Goal: Task Accomplishment & Management: Manage account settings

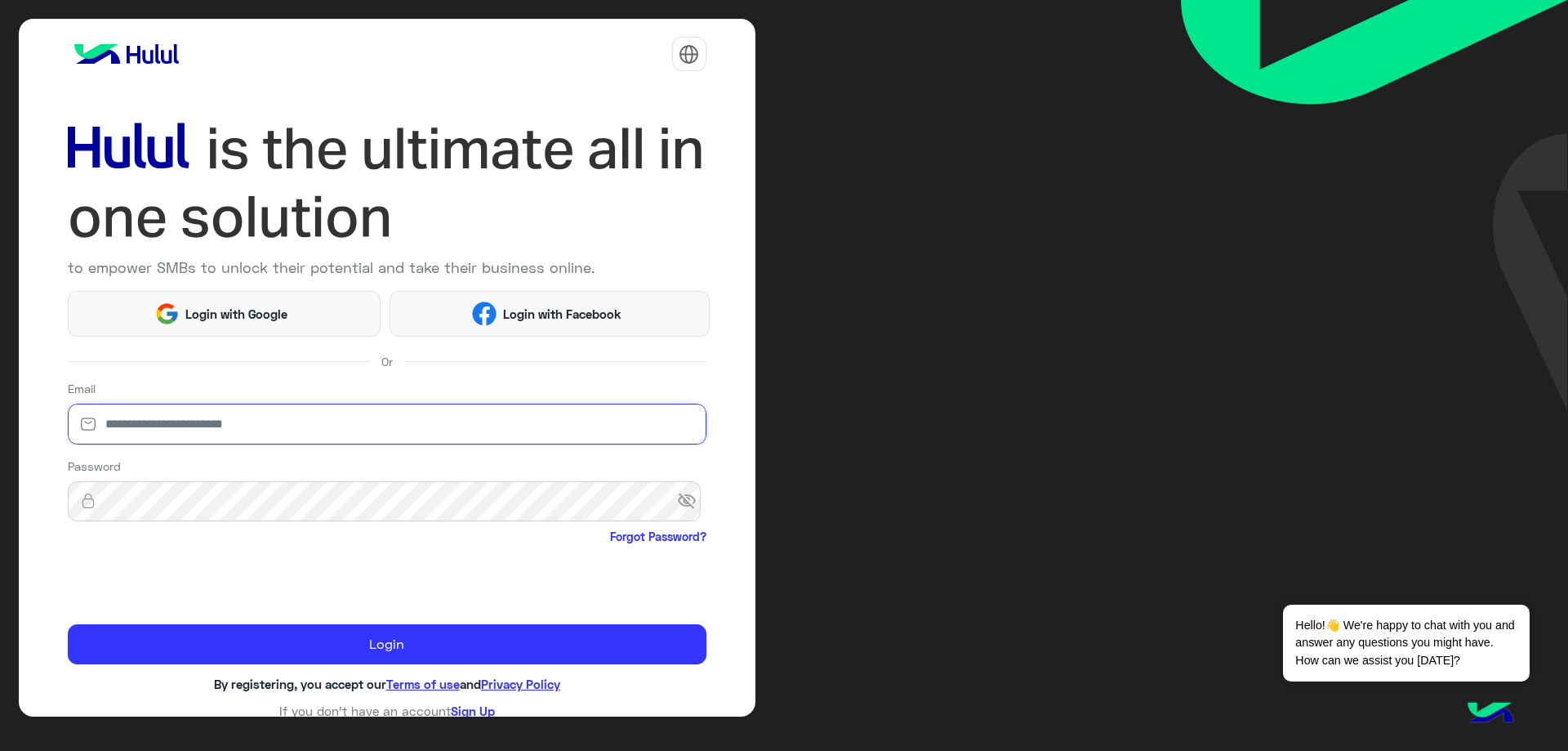
click at [226, 418] on input "email" at bounding box center [387, 424] width 639 height 41
type input "**********"
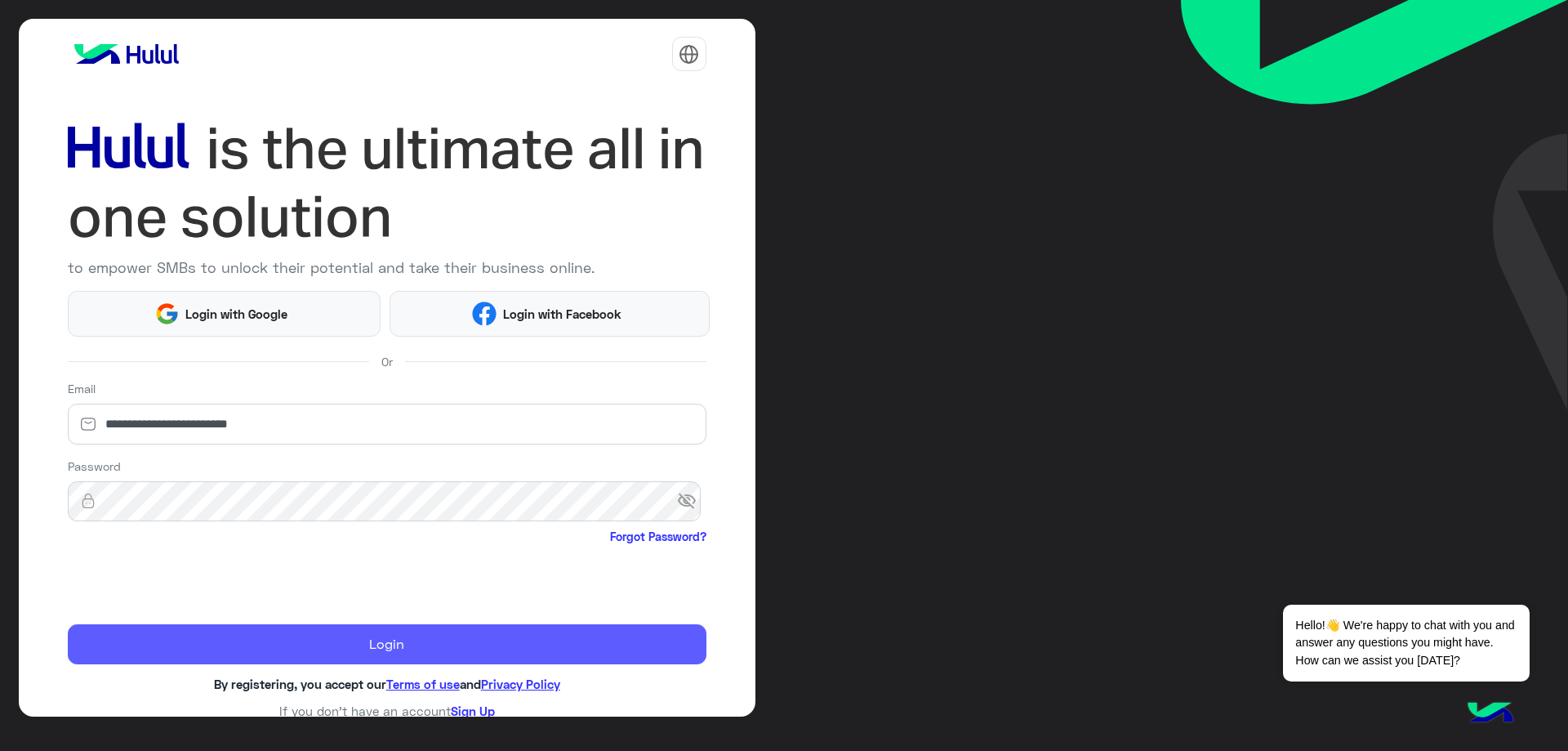
click at [288, 654] on button "Login" at bounding box center [387, 645] width 639 height 41
click at [294, 655] on button "Login" at bounding box center [387, 645] width 639 height 41
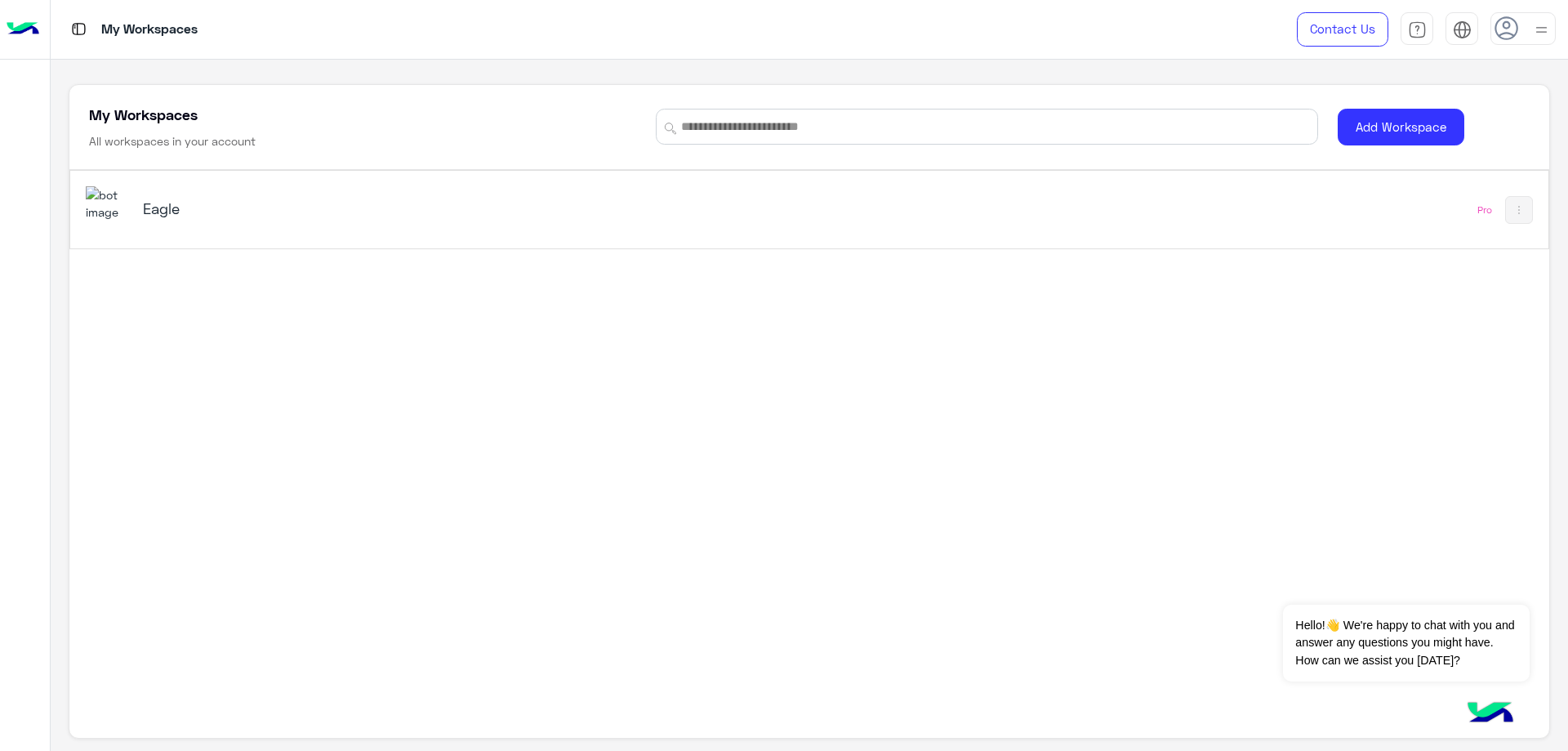
click at [199, 227] on div "Eagle" at bounding box center [520, 210] width 869 height 47
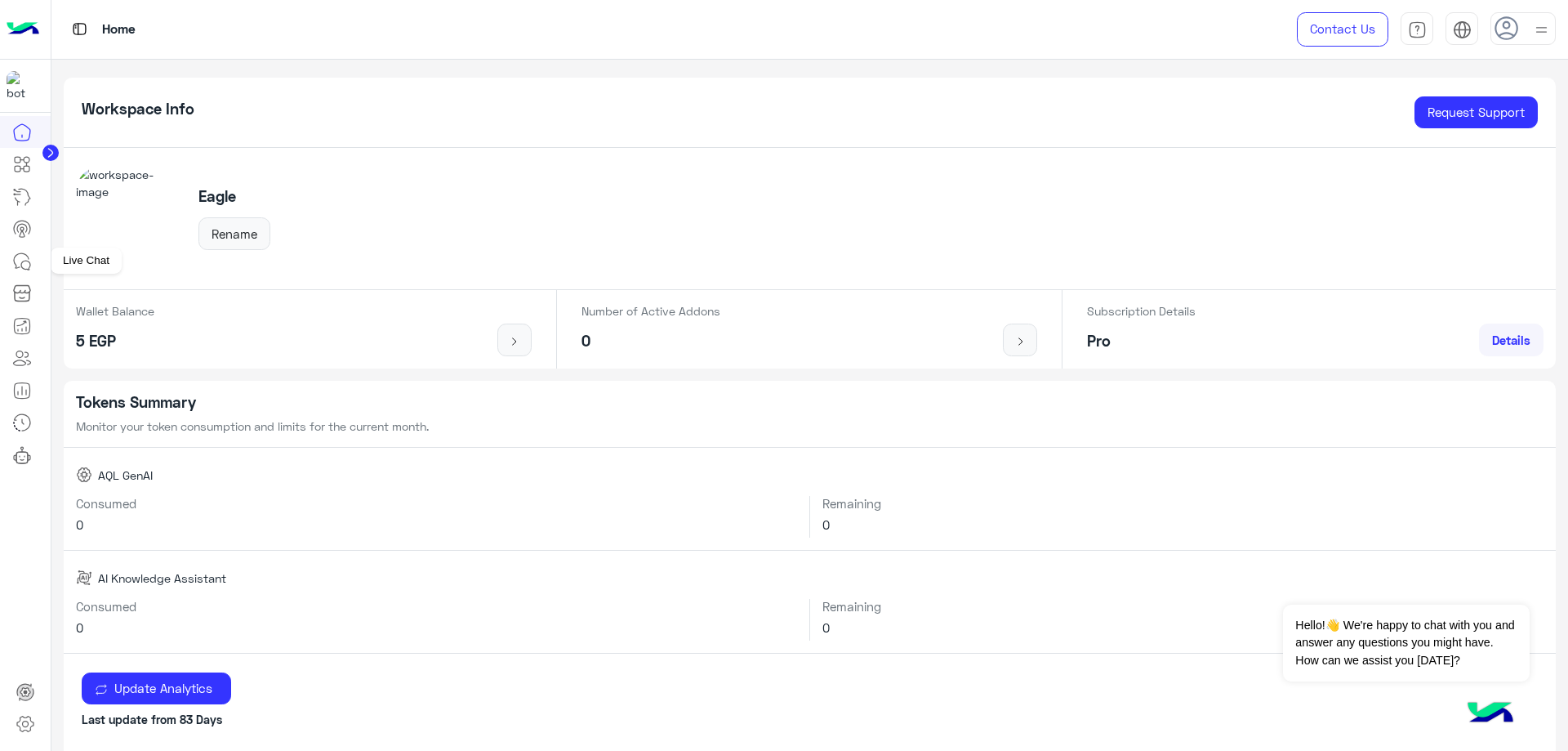
click at [26, 259] on icon at bounding box center [22, 262] width 20 height 20
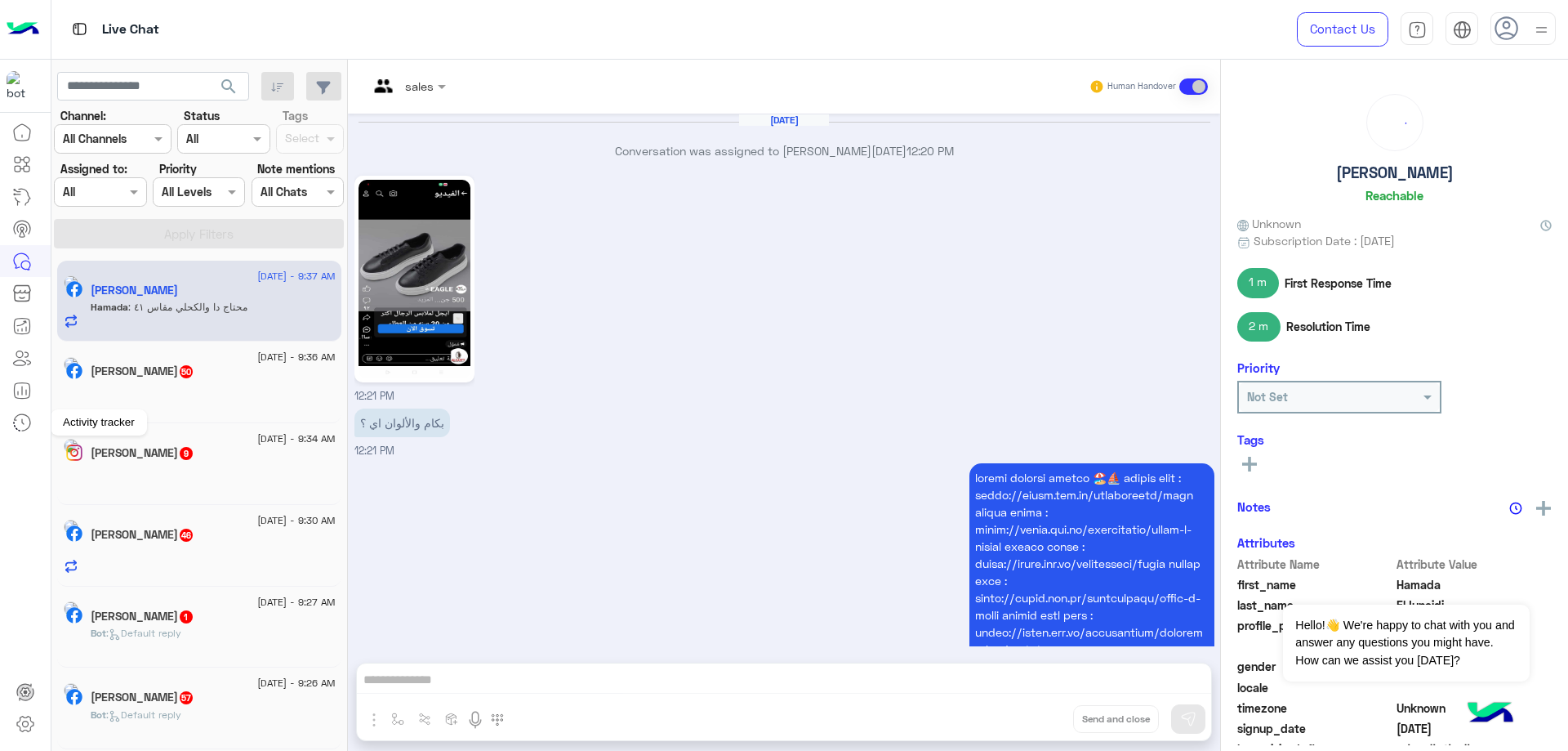
scroll to position [2147, 0]
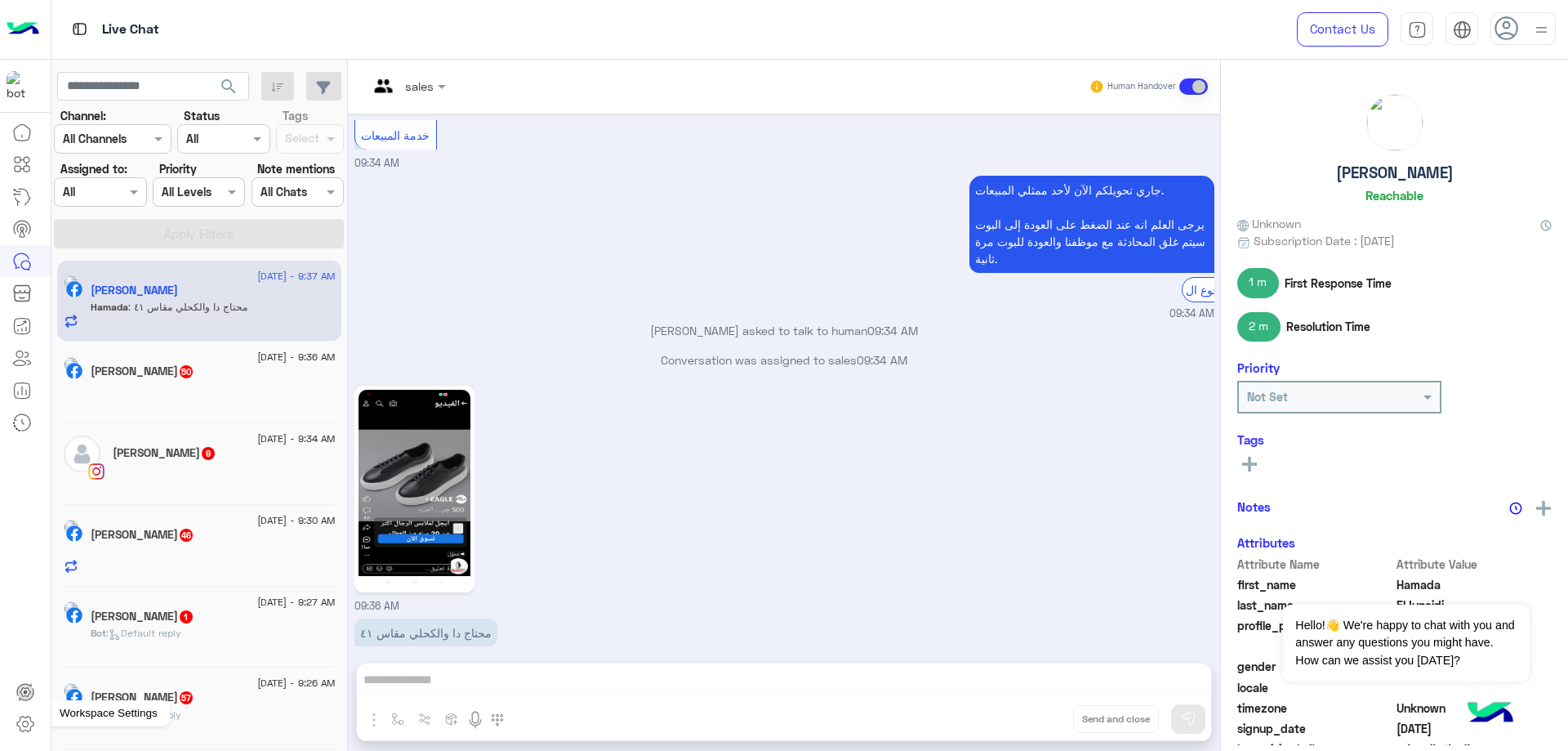
click at [25, 728] on icon at bounding box center [25, 724] width 20 height 20
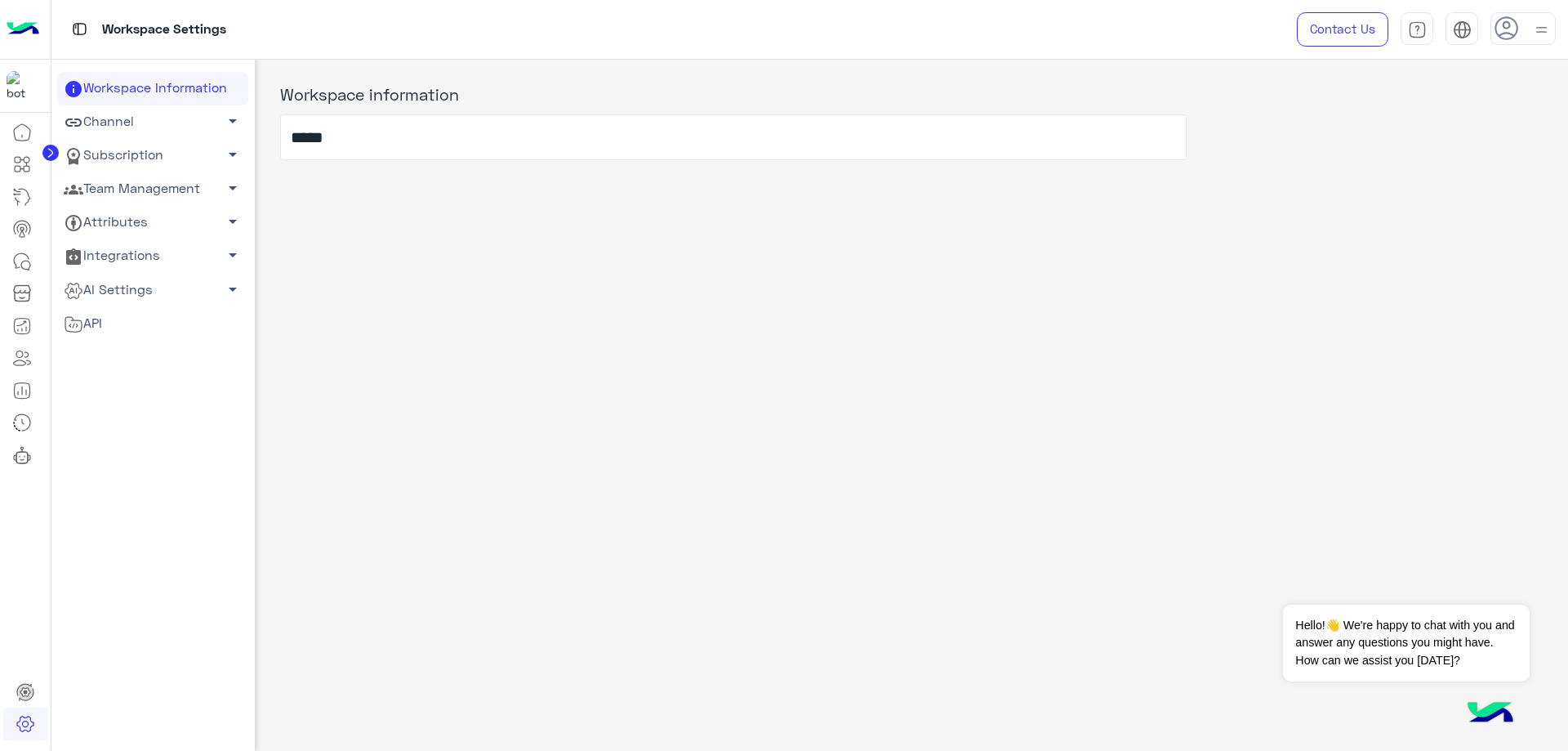
click at [163, 188] on link "Team Management arrow_drop_down" at bounding box center [153, 189] width 191 height 34
click at [151, 206] on link "Team Members" at bounding box center [153, 220] width 191 height 29
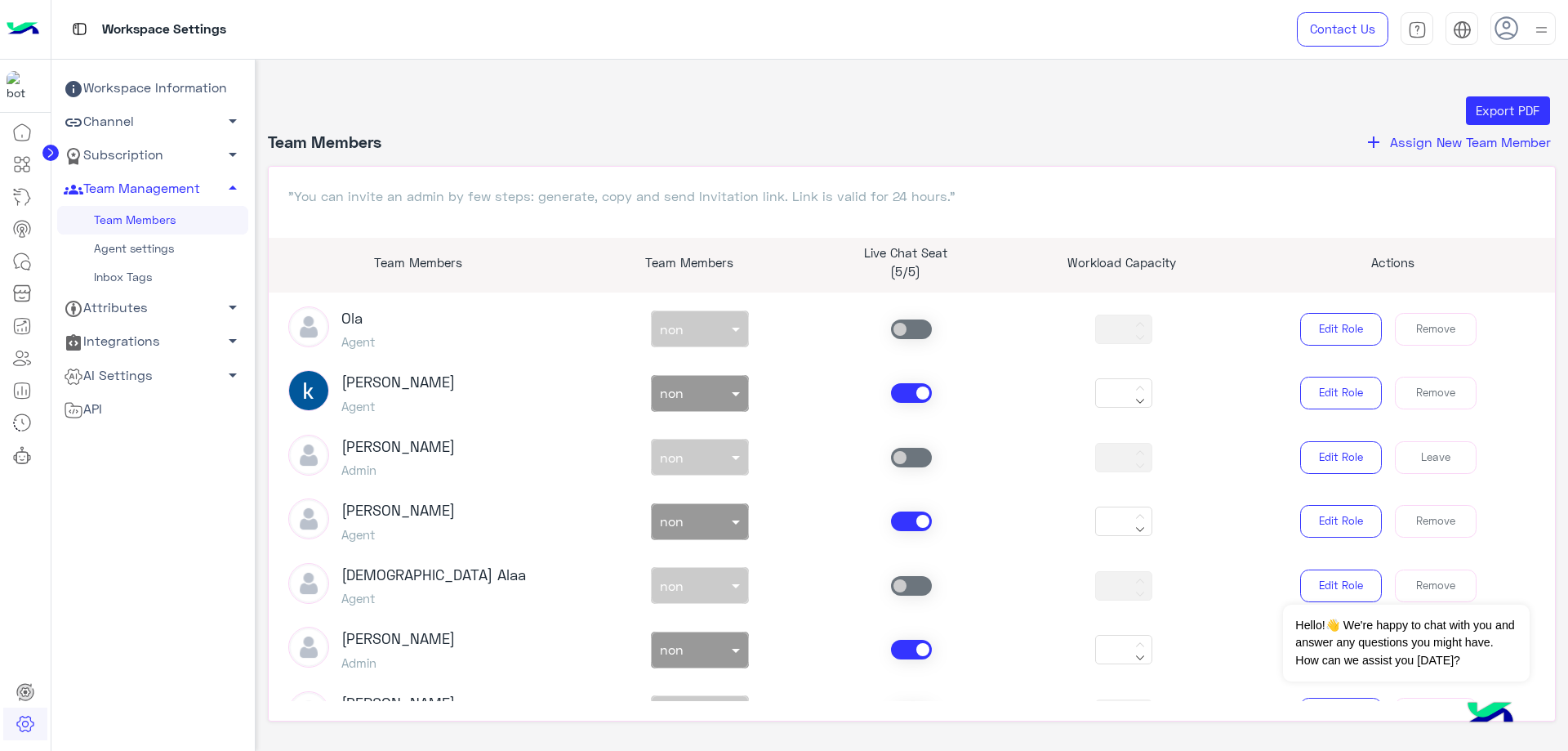
scroll to position [409, 0]
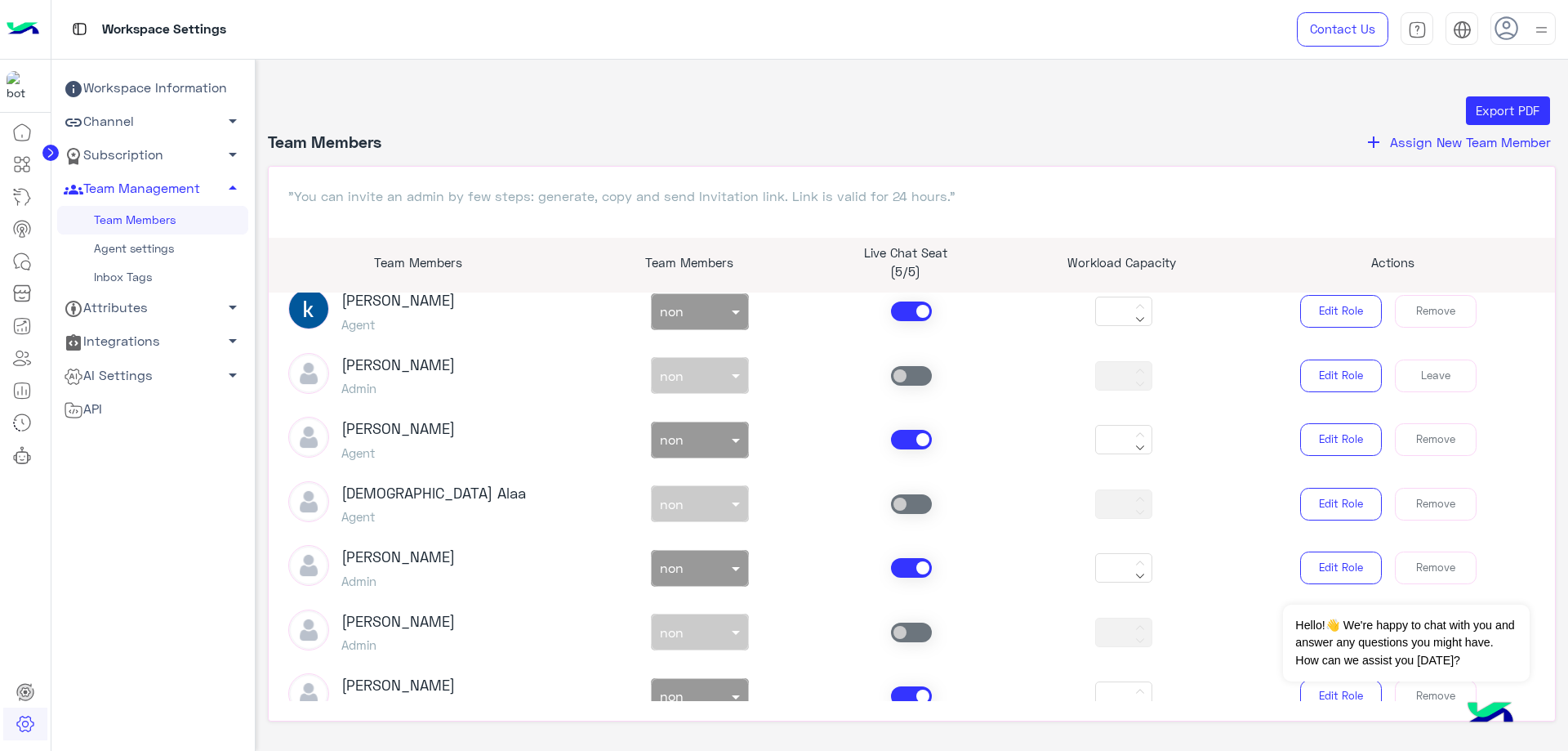
click at [909, 311] on span at bounding box center [911, 311] width 41 height 20
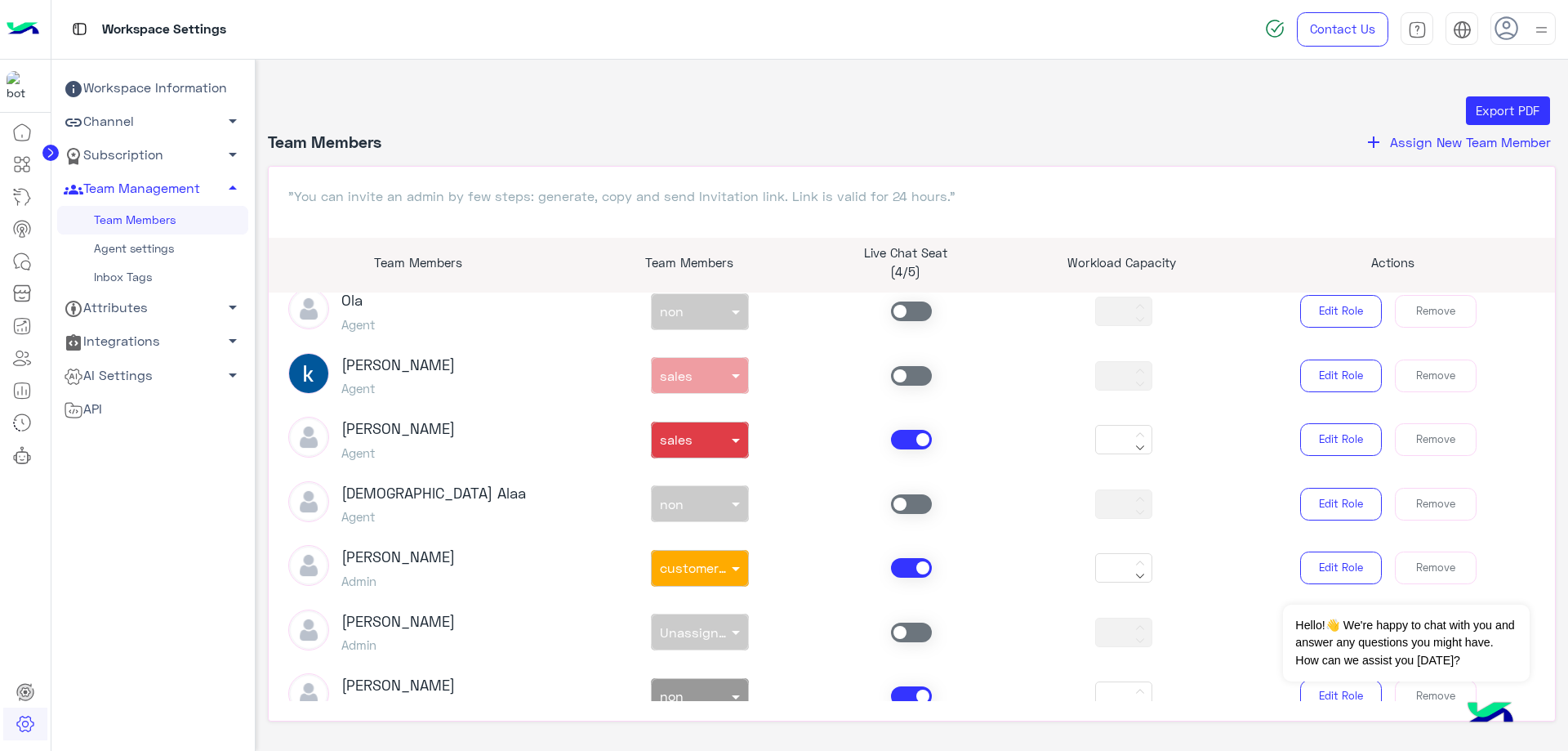
click at [896, 555] on div "[PERSON_NAME] Admin non × customer support *** Edit Role Remove" at bounding box center [912, 568] width 1272 height 46
click at [897, 561] on span at bounding box center [911, 568] width 41 height 20
click at [908, 437] on span at bounding box center [911, 440] width 41 height 20
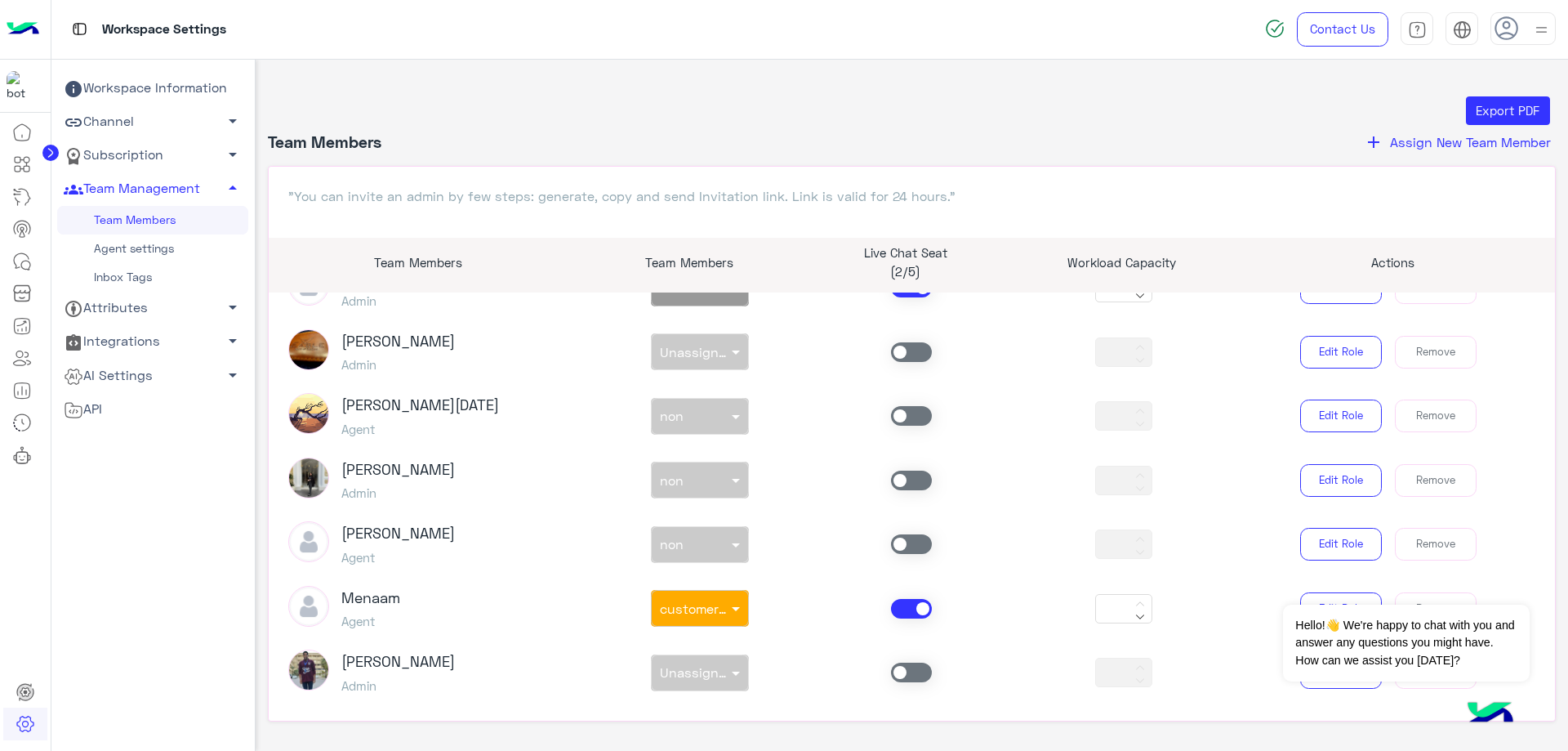
scroll to position [898, 0]
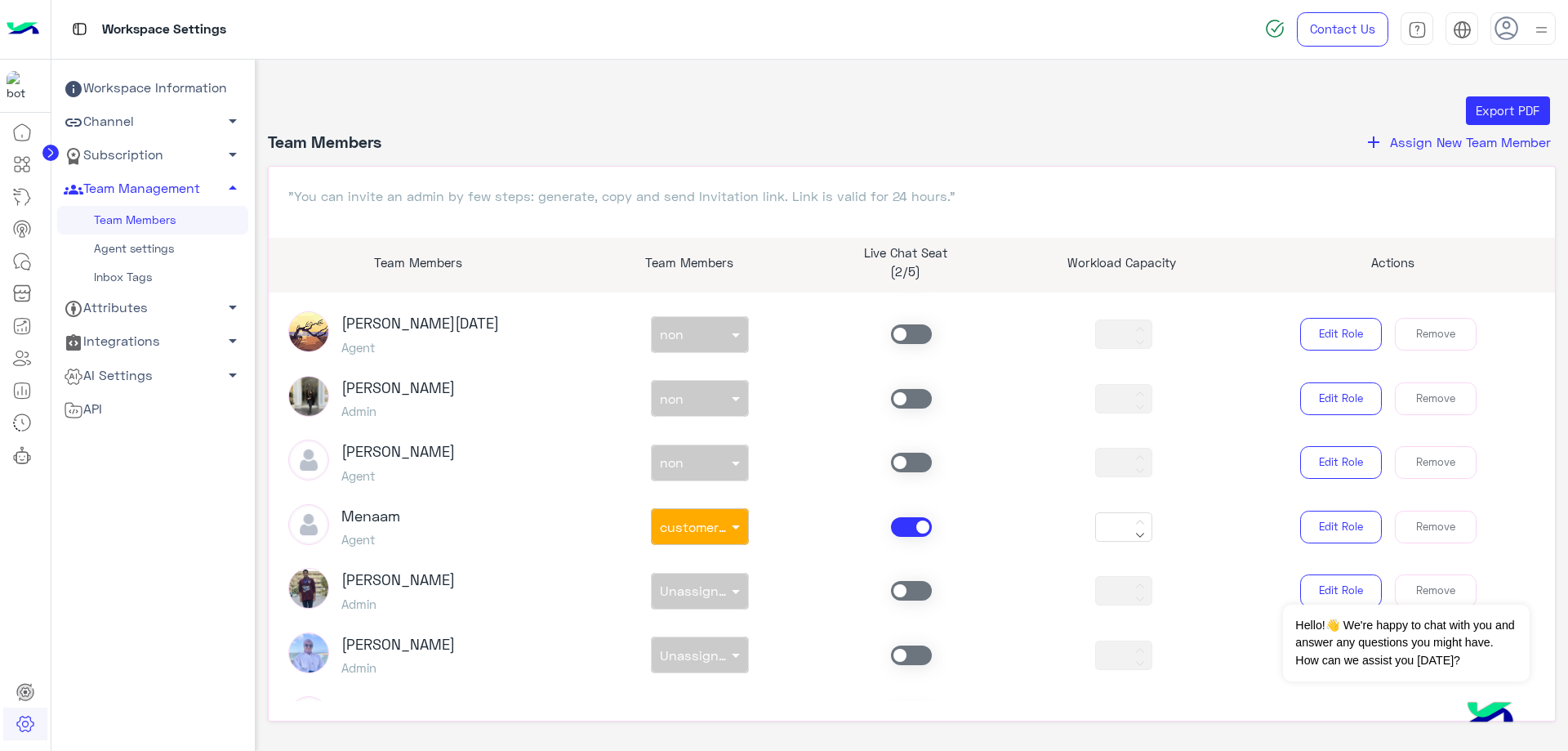
click at [905, 525] on span at bounding box center [911, 527] width 41 height 20
click at [898, 329] on span at bounding box center [911, 334] width 41 height 20
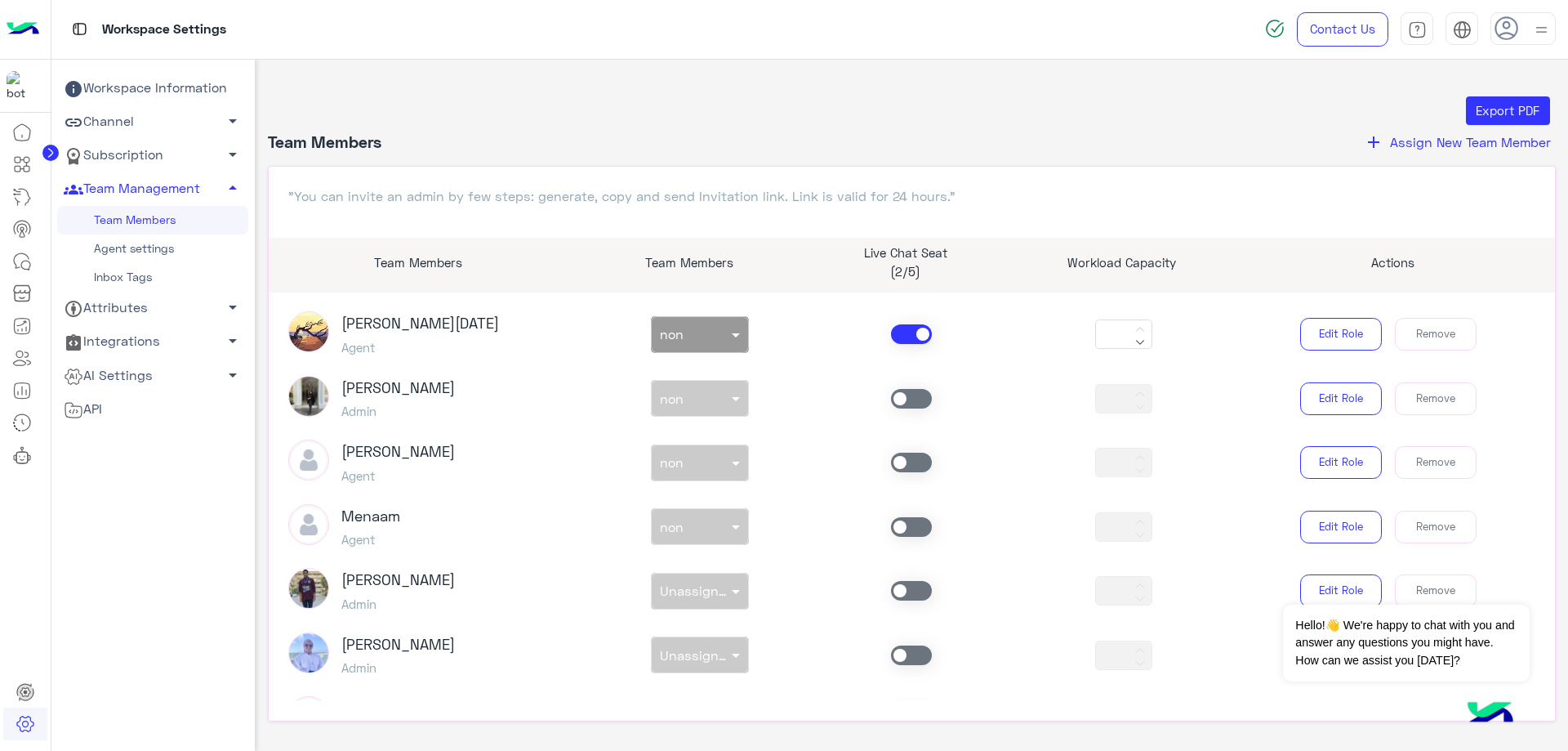
click at [685, 338] on input "text" at bounding box center [681, 331] width 42 height 17
click at [711, 403] on div "sales" at bounding box center [699, 400] width 98 height 30
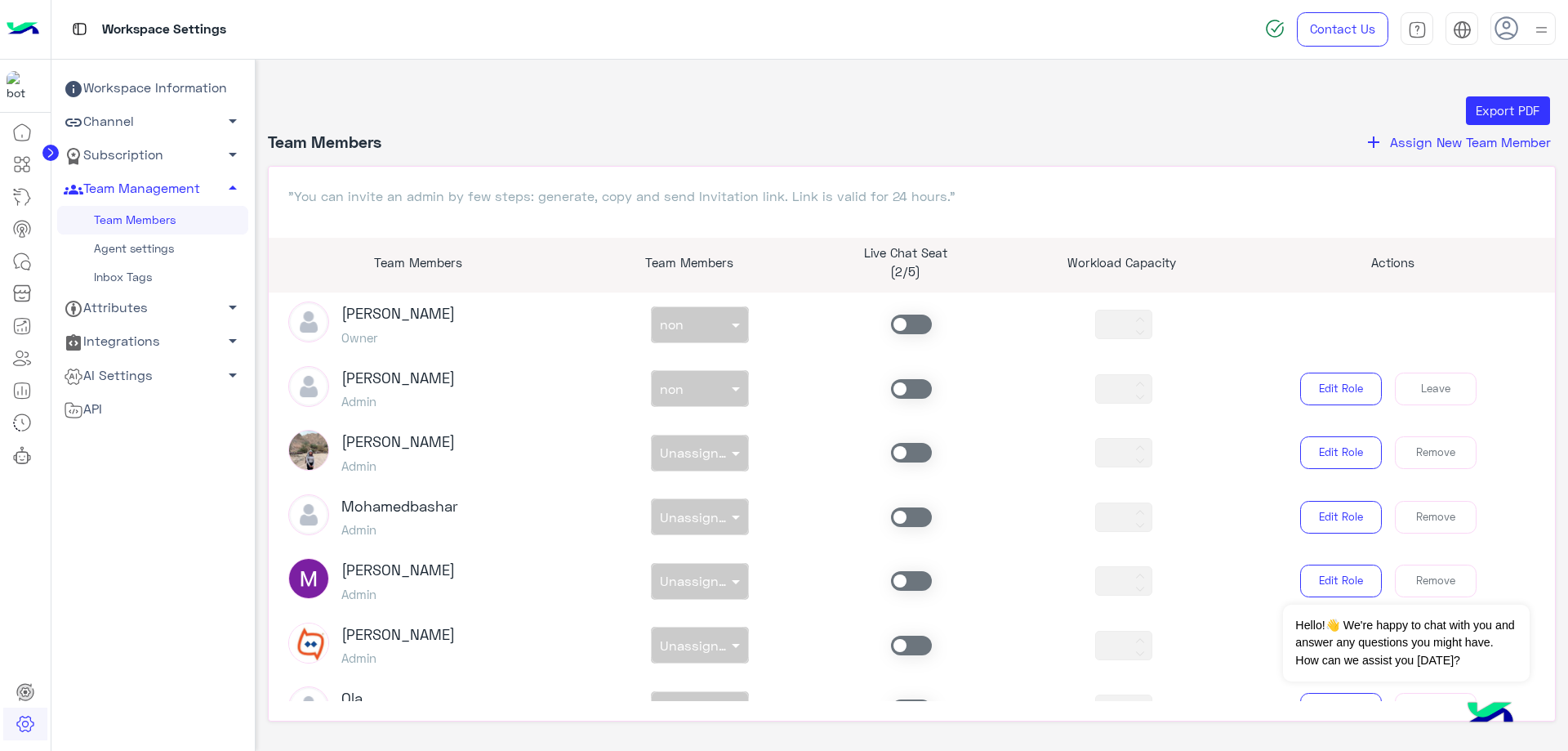
scroll to position [0, 0]
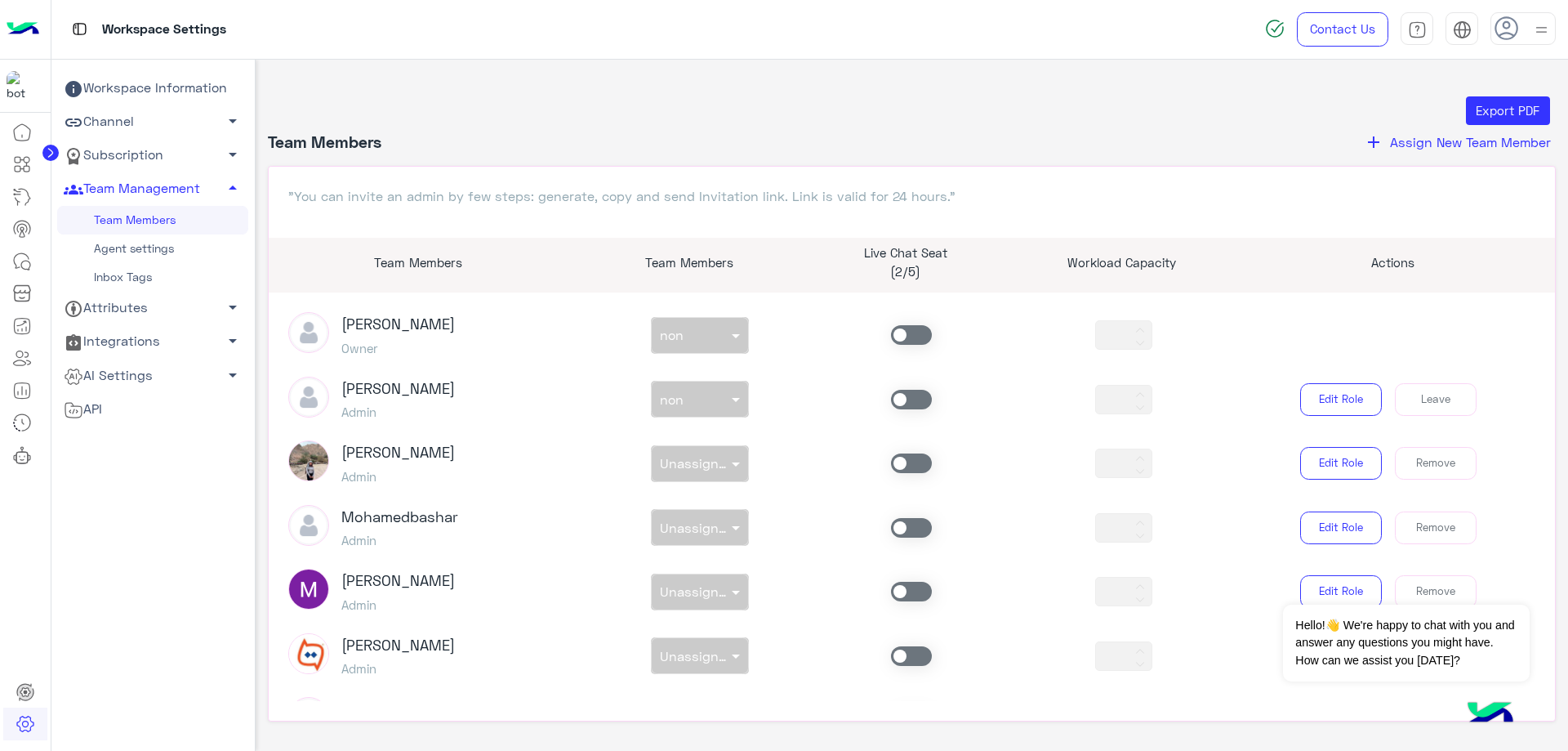
click at [900, 409] on div "Bassem Hisham Admin non × non *** Edit Role Leave" at bounding box center [912, 400] width 1272 height 46
click at [906, 397] on span at bounding box center [911, 400] width 41 height 20
click at [706, 393] on div at bounding box center [700, 395] width 96 height 19
click at [706, 497] on span "customer support" at bounding box center [708, 496] width 98 height 14
click at [30, 257] on icon at bounding box center [22, 262] width 20 height 20
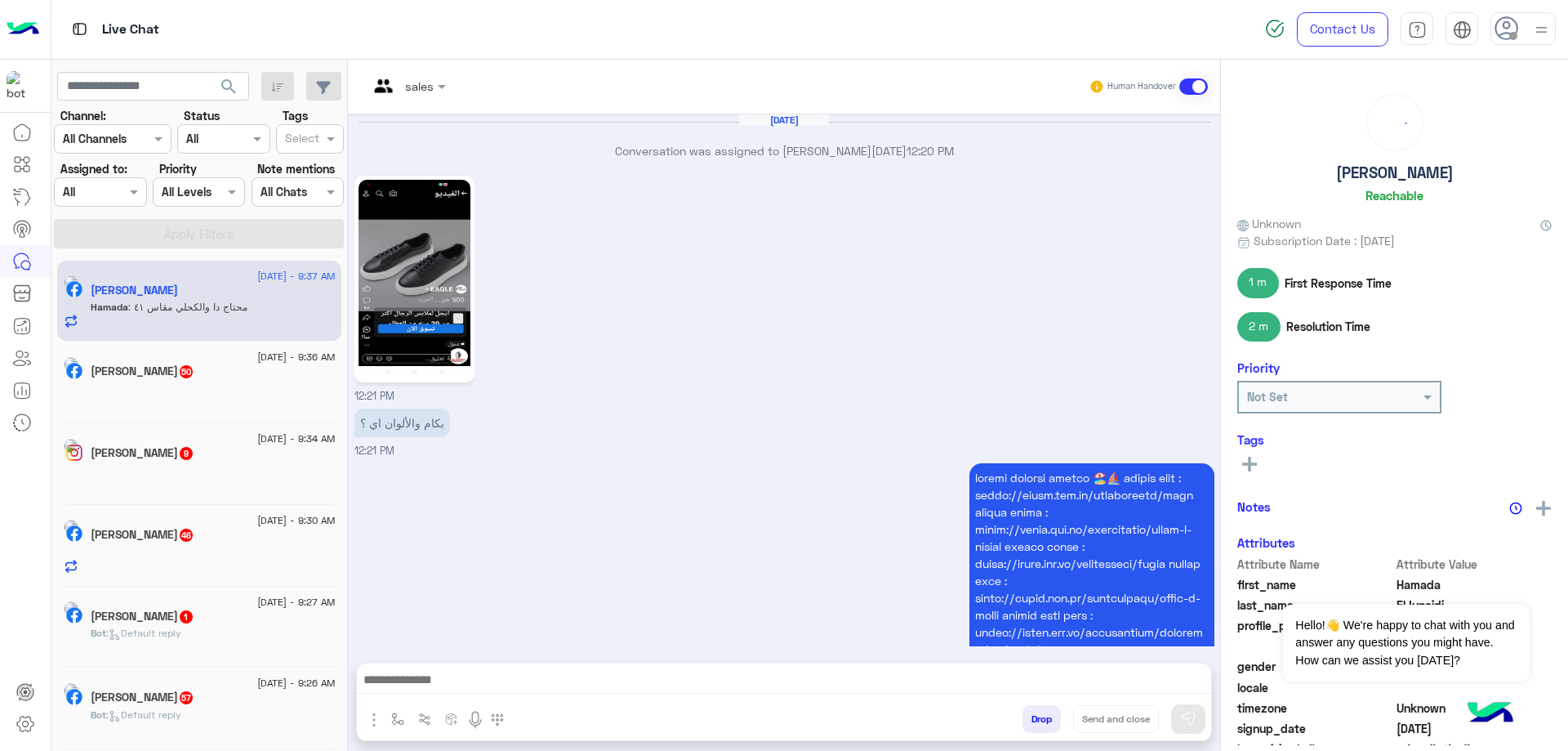
scroll to position [2147, 0]
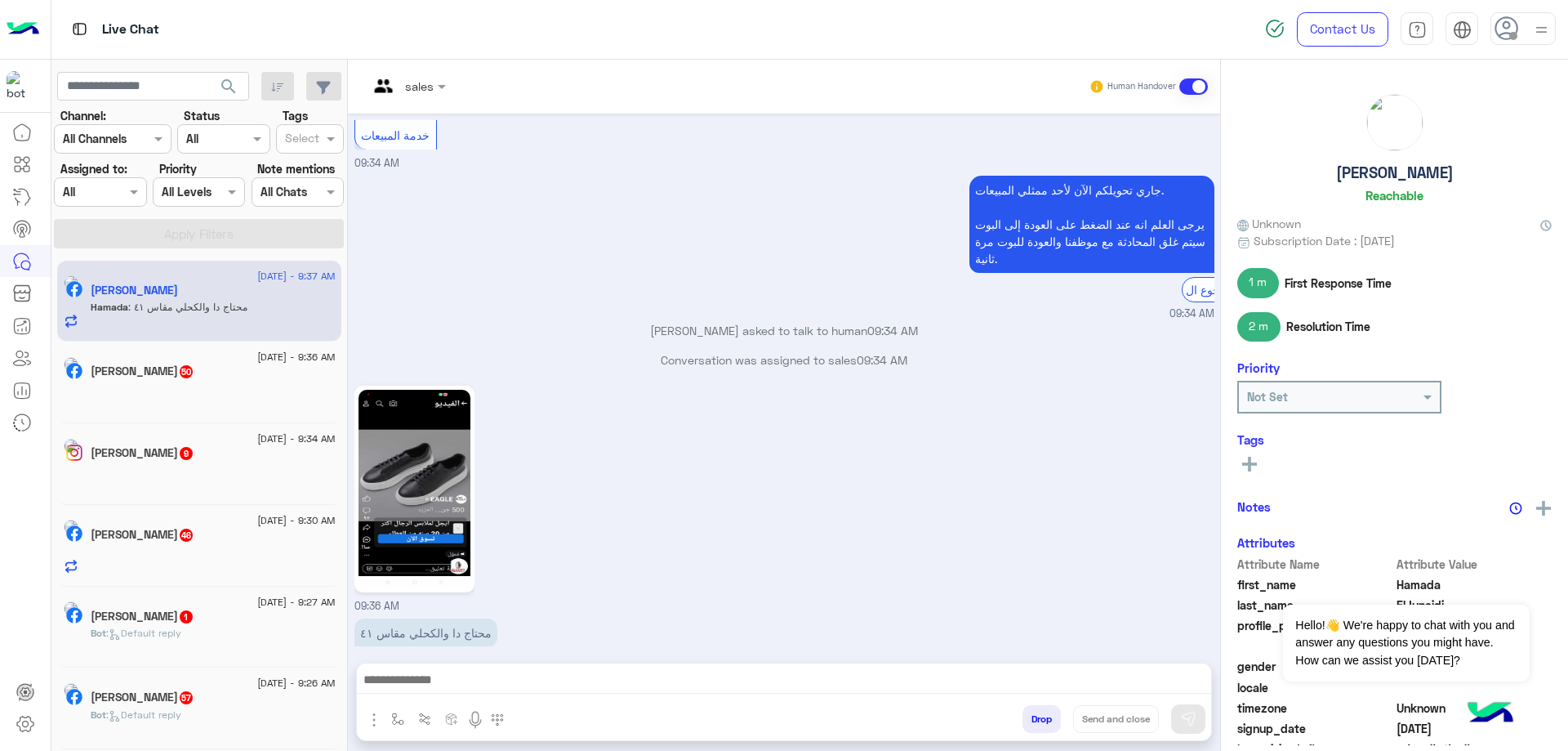
click at [109, 195] on div at bounding box center [100, 191] width 91 height 19
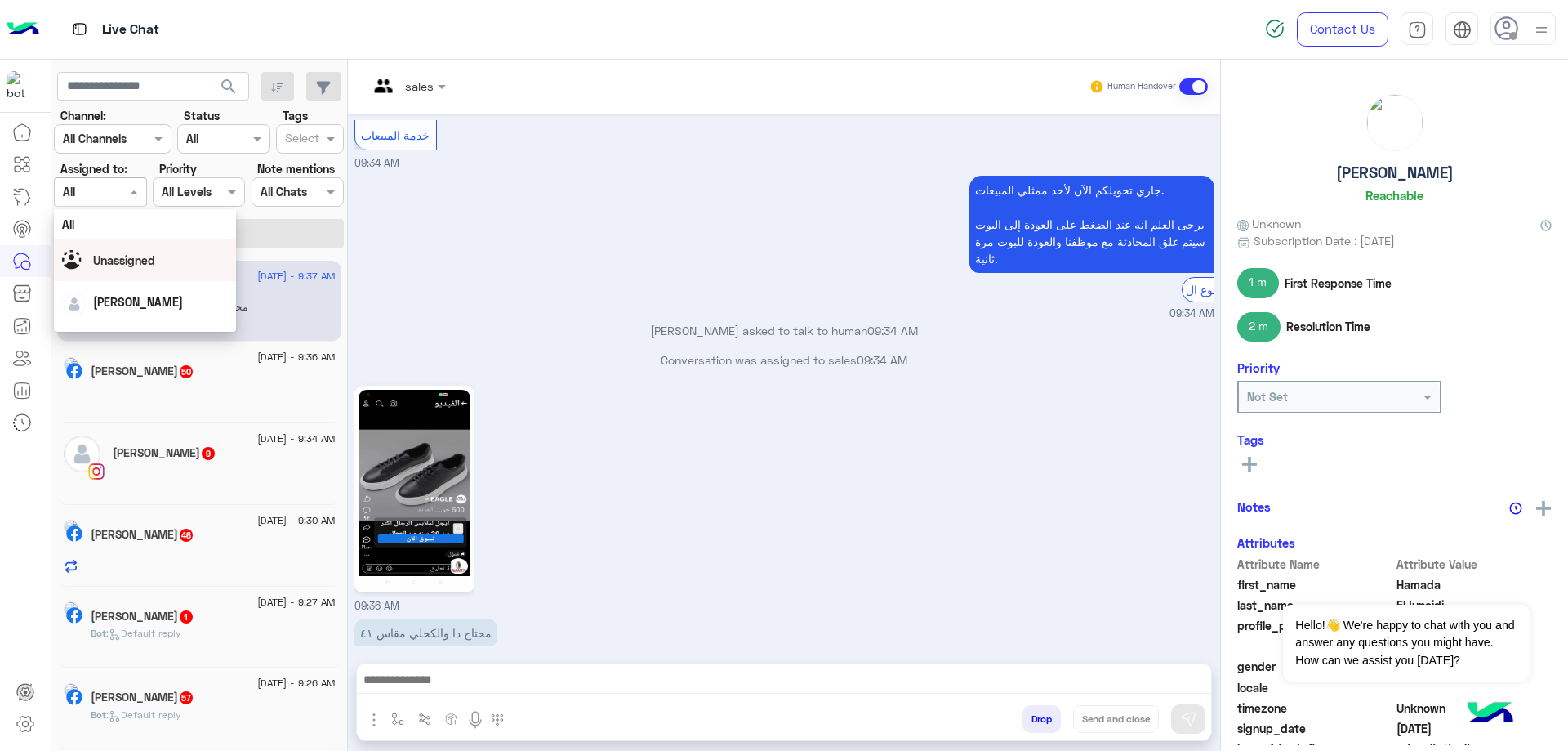
scroll to position [135, 0]
click at [150, 244] on span "[PERSON_NAME]" at bounding box center [148, 239] width 90 height 14
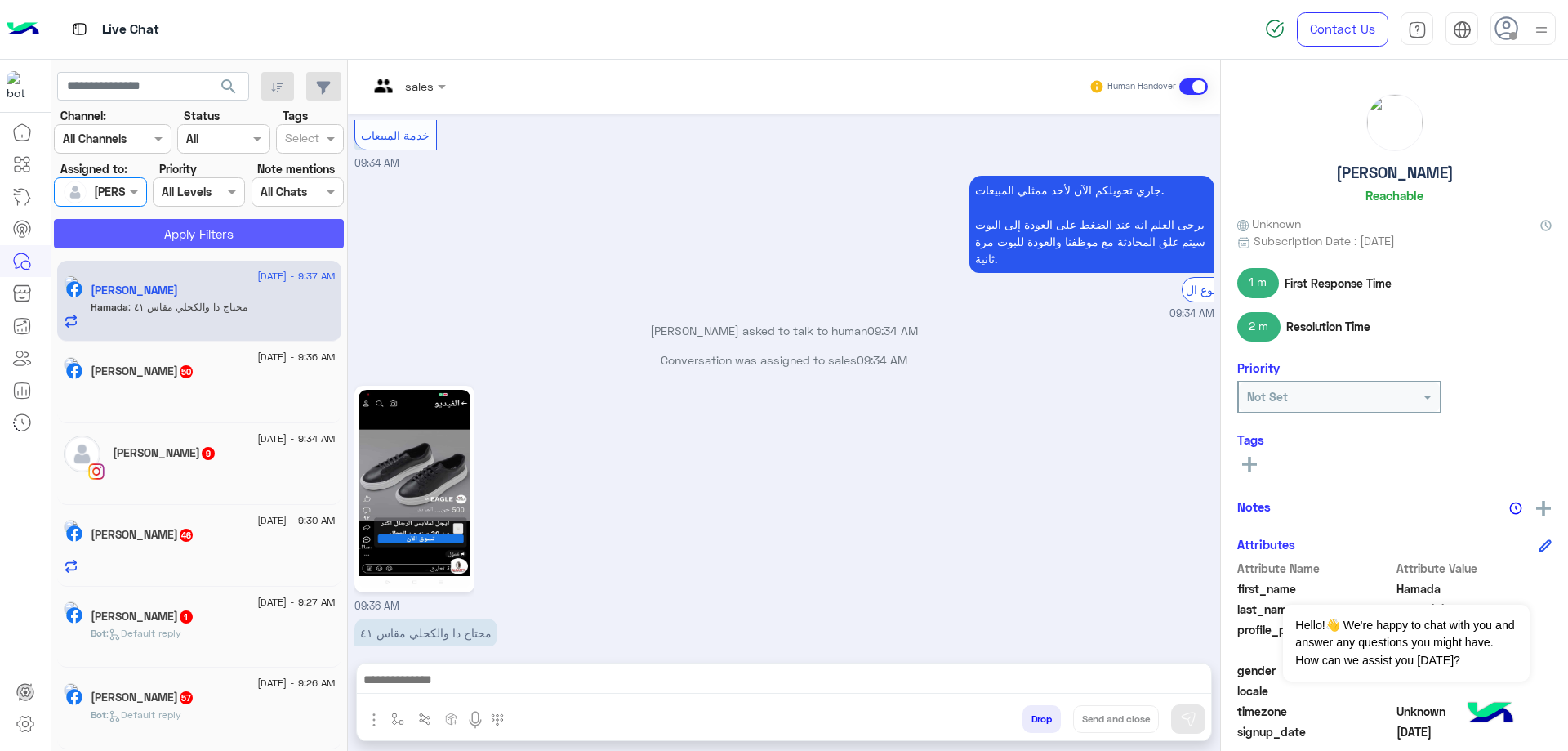
click at [199, 224] on button "Apply Filters" at bounding box center [199, 234] width 290 height 29
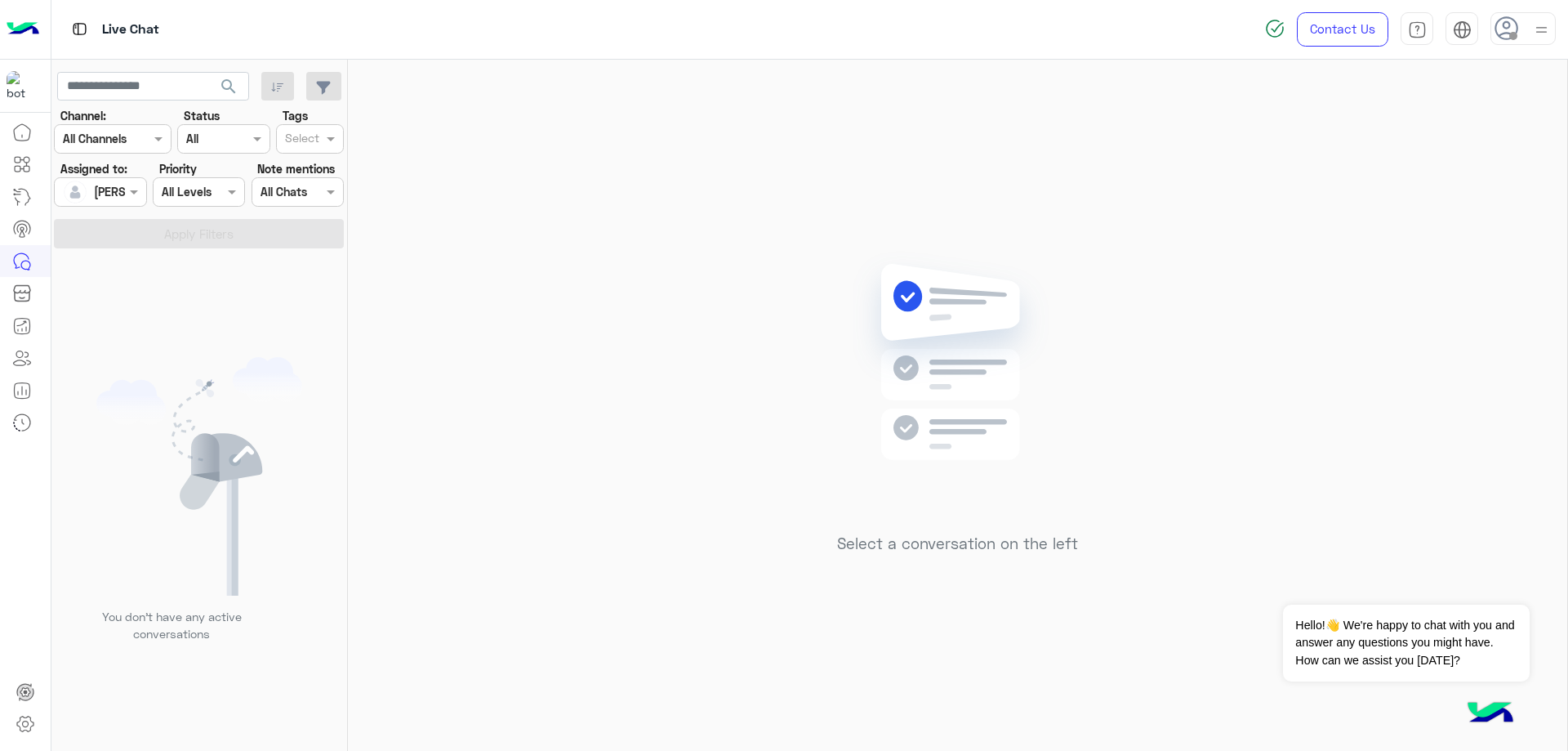
click at [1524, 16] on div at bounding box center [1523, 29] width 65 height 33
click at [1441, 119] on label "Online" at bounding box center [1454, 125] width 178 height 29
